Goal: Task Accomplishment & Management: Manage account settings

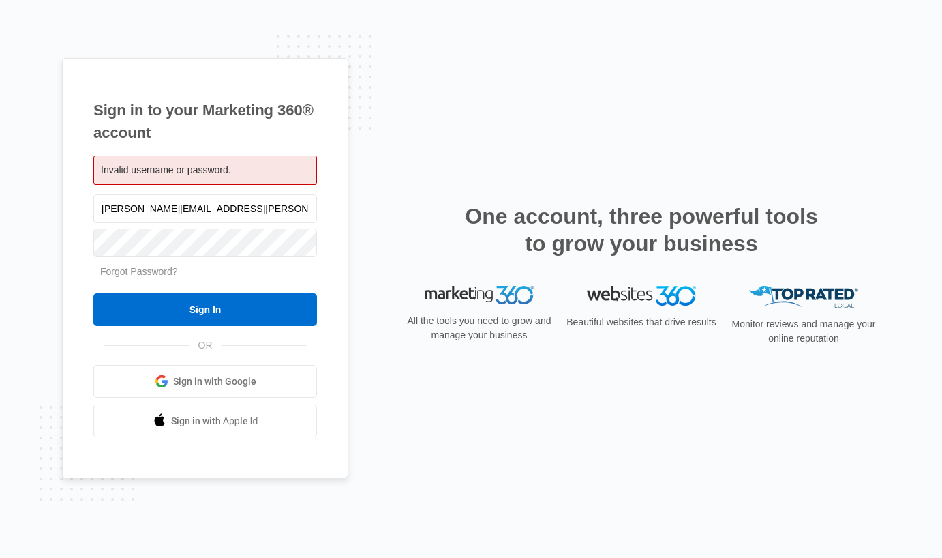
click at [93, 293] on input "Sign In" at bounding box center [205, 309] width 224 height 33
